Goal: Find specific page/section: Find specific page/section

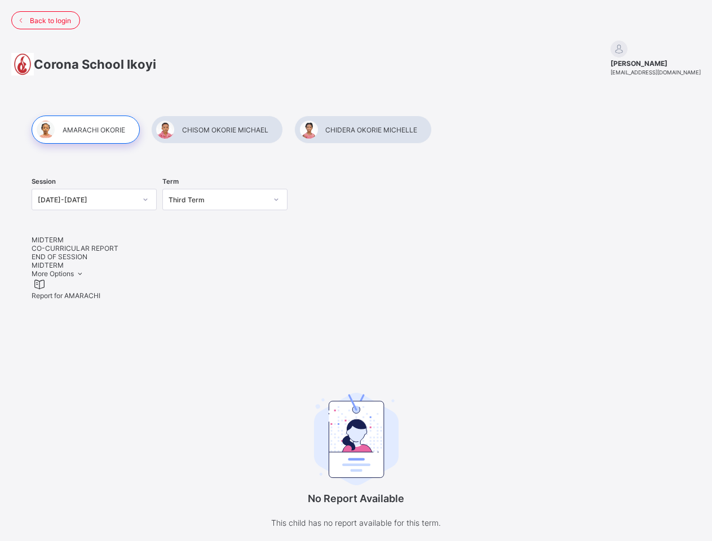
click at [46, 20] on span "Back to login" at bounding box center [50, 20] width 41 height 8
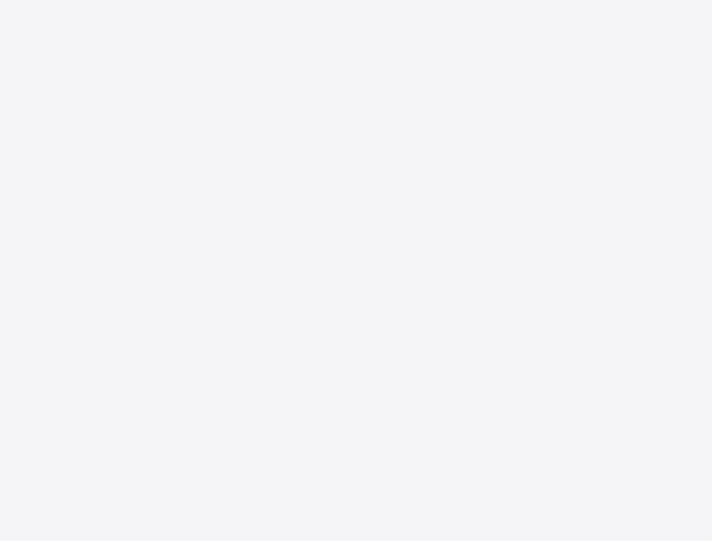
click at [85, 130] on div "New Update Available Hello there, You can install SAFSIMS on your device for ea…" at bounding box center [356, 270] width 712 height 541
click at [217, 130] on div "New Update Available Hello there, You can install SAFSIMS on your device for ea…" at bounding box center [356, 270] width 712 height 541
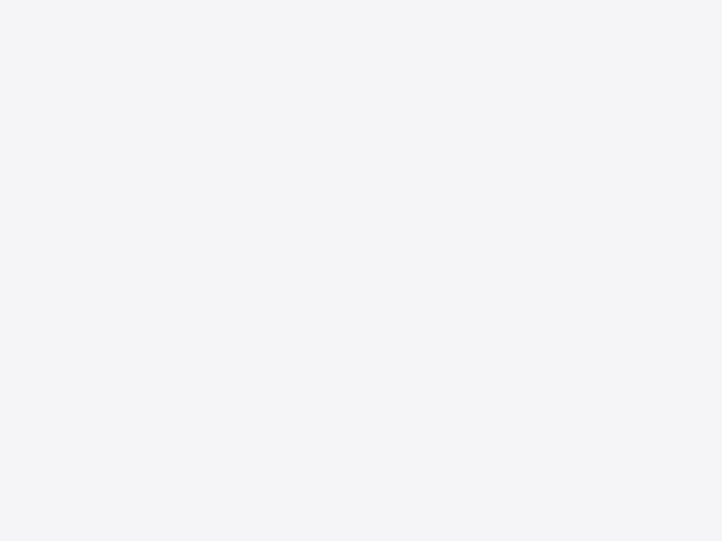
click at [363, 130] on div "New Update Available Hello there, You can install SAFSIMS on your device for ea…" at bounding box center [361, 270] width 722 height 541
click at [54, 248] on div "New Update Available Hello there, You can install SAFSIMS on your device for ea…" at bounding box center [361, 270] width 722 height 541
click at [125, 248] on div "New Update Available Hello there, You can install SAFSIMS on your device for ea…" at bounding box center [361, 270] width 722 height 541
click at [208, 248] on div "New Update Available Hello there, You can install SAFSIMS on your device for ea…" at bounding box center [361, 270] width 722 height 541
